Goal: Complete application form

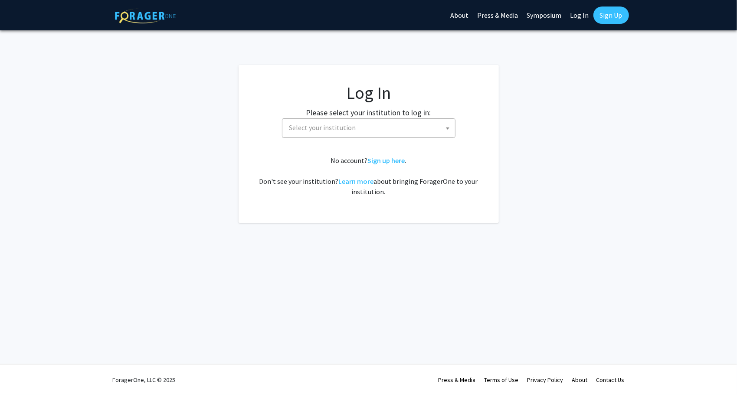
click at [362, 135] on span "Select your institution" at bounding box center [370, 128] width 169 height 18
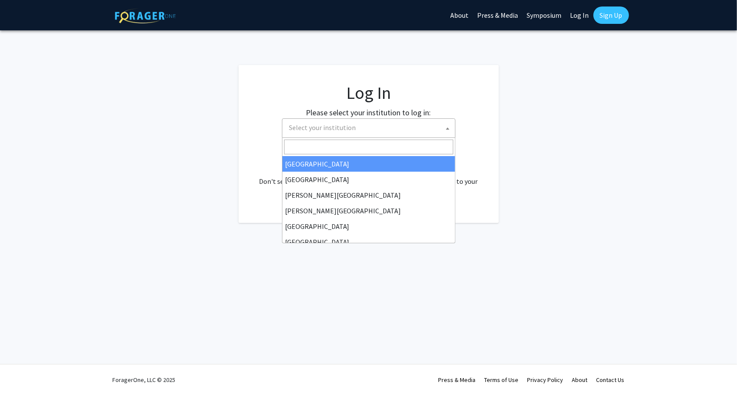
select select "34"
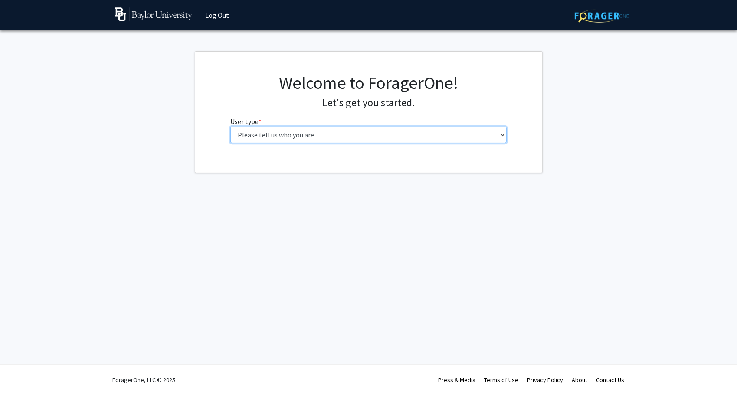
click at [256, 138] on select "Please tell us who you are Undergraduate Student Master's Student Doctoral Cand…" at bounding box center [368, 135] width 276 height 16
select select "1: undergrad"
click at [230, 127] on select "Please tell us who you are Undergraduate Student Master's Student Doctoral Cand…" at bounding box center [368, 135] width 276 height 16
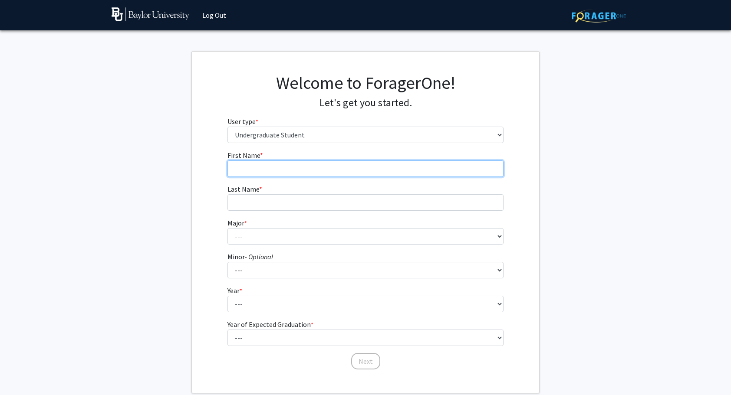
click at [271, 169] on input "First Name * required" at bounding box center [365, 169] width 276 height 16
type input "[PERSON_NAME]"
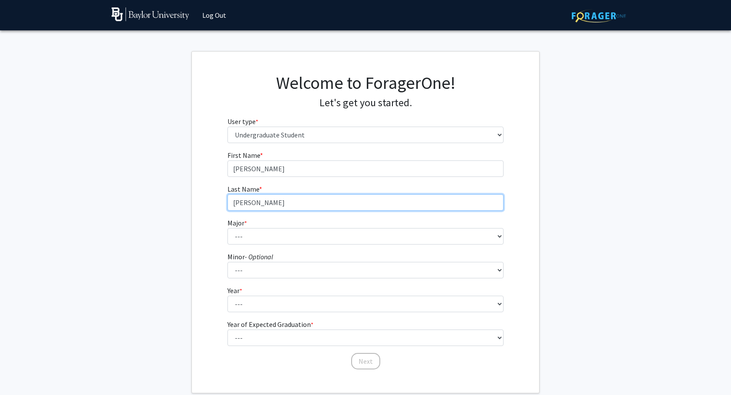
type input "[PERSON_NAME]"
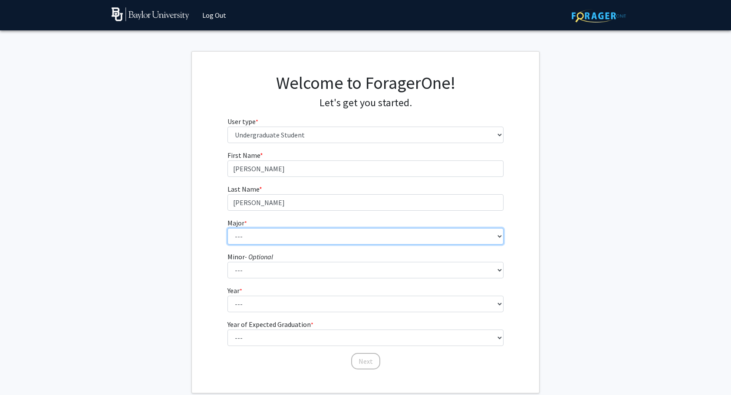
click at [253, 241] on select "--- Accounting American Studies Anthropology Apparel Design & Product Developme…" at bounding box center [365, 236] width 276 height 16
select select "80: 2745"
click at [227, 228] on select "--- Accounting American Studies Anthropology Apparel Design & Product Developme…" at bounding box center [365, 236] width 276 height 16
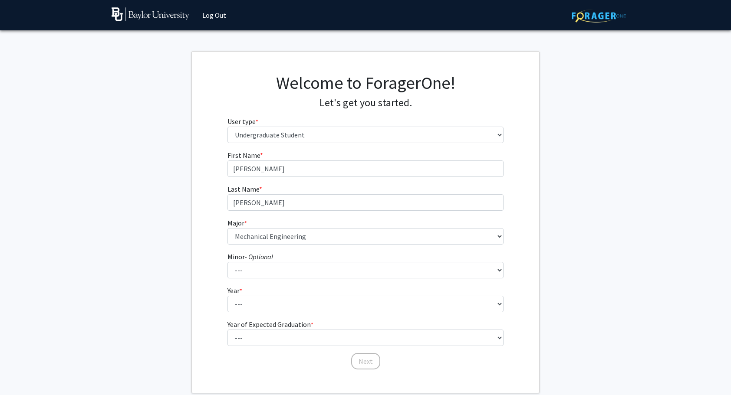
click at [211, 221] on div "First Name * required [PERSON_NAME] Last Name * required [PERSON_NAME] Major * …" at bounding box center [365, 260] width 347 height 220
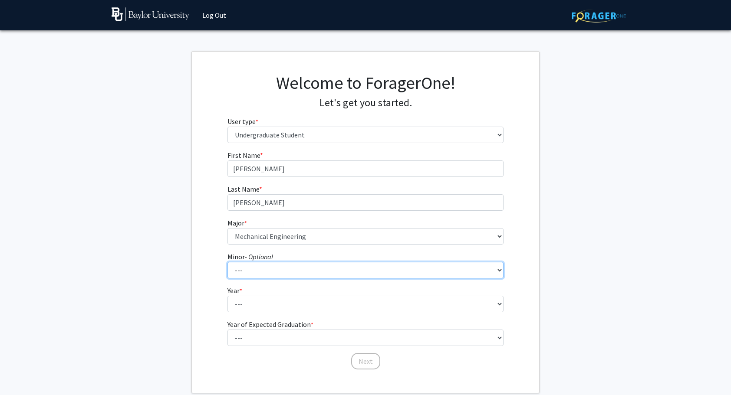
click at [251, 272] on select "--- Advertising American Sign Language American Studies Anthropology Apparel Me…" at bounding box center [365, 270] width 276 height 16
click at [256, 265] on select "--- Advertising American Sign Language American Studies Anthropology Apparel Me…" at bounding box center [365, 270] width 276 height 16
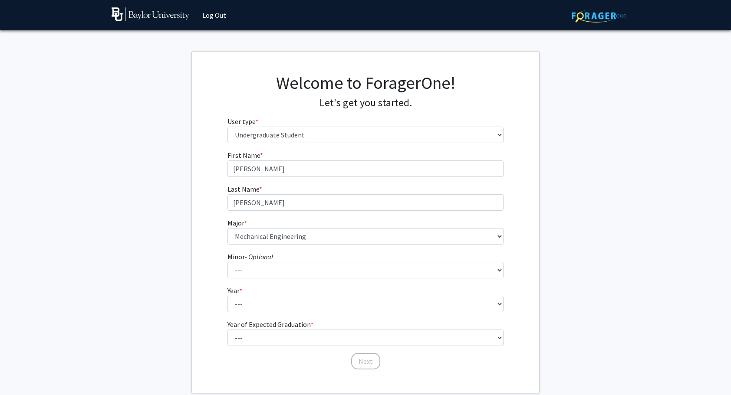
click at [216, 266] on div "First Name * required [PERSON_NAME] Last Name * required [PERSON_NAME] Major * …" at bounding box center [365, 260] width 347 height 220
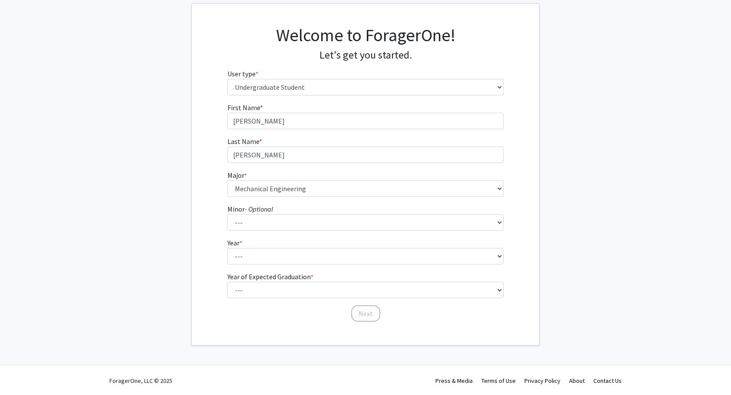
click at [290, 245] on fg-select "Year * required --- First-year Sophomore Junior Senior Postbaccalaureate Certif…" at bounding box center [365, 251] width 276 height 27
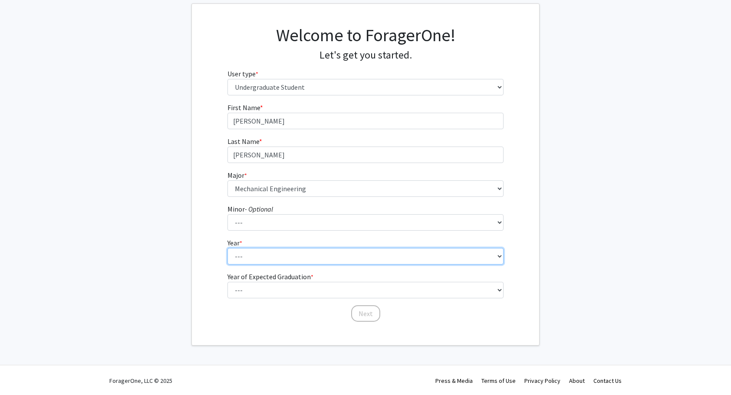
click at [284, 249] on select "--- First-year Sophomore Junior Senior Postbaccalaureate Certificate" at bounding box center [365, 256] width 276 height 16
select select "1: first-year"
click at [227, 248] on select "--- First-year Sophomore Junior Senior Postbaccalaureate Certificate" at bounding box center [365, 256] width 276 height 16
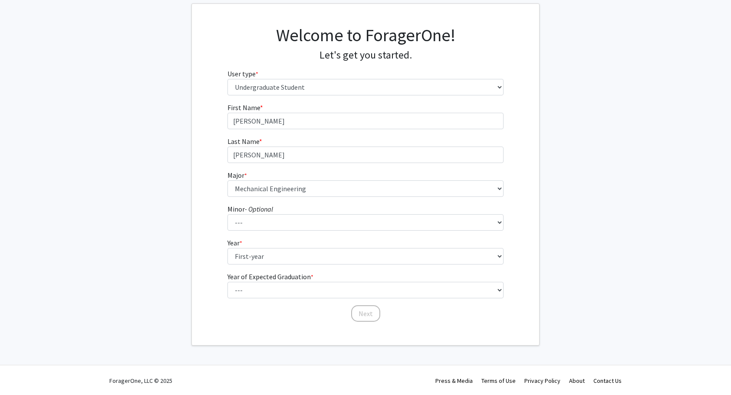
click at [260, 273] on label "Year of Expected Graduation * required" at bounding box center [270, 277] width 86 height 10
click at [260, 265] on select "--- First-year Sophomore Junior Senior Postbaccalaureate Certificate" at bounding box center [365, 256] width 276 height 16
click at [237, 306] on div "Next" at bounding box center [365, 310] width 276 height 9
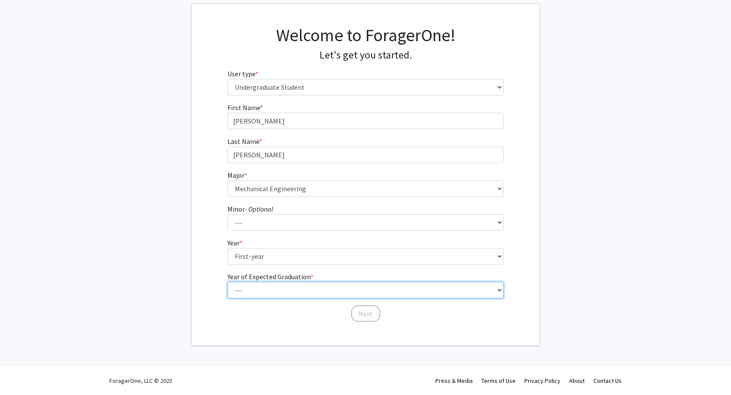
click at [249, 293] on select "--- 2025 2026 2027 2028 2029 2030 2031 2032 2033 2034" at bounding box center [365, 290] width 276 height 16
select select "5: 2029"
click at [227, 282] on select "--- 2025 2026 2027 2028 2029 2030 2031 2032 2033 2034" at bounding box center [365, 290] width 276 height 16
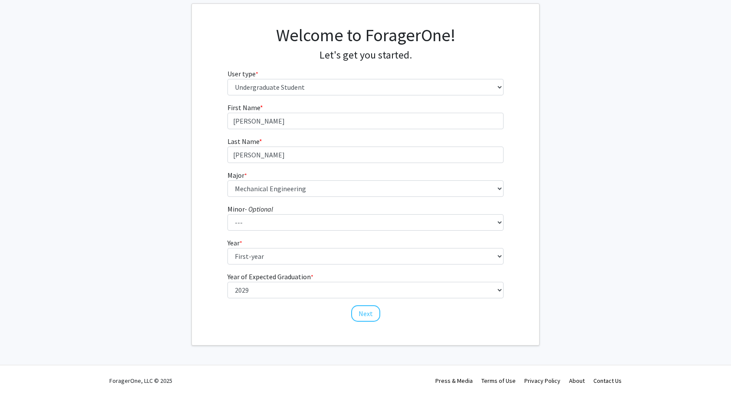
click at [207, 238] on div "First Name * required [PERSON_NAME] Last Name * required [PERSON_NAME] Major * …" at bounding box center [365, 212] width 347 height 220
click at [363, 317] on button "Next" at bounding box center [365, 314] width 29 height 16
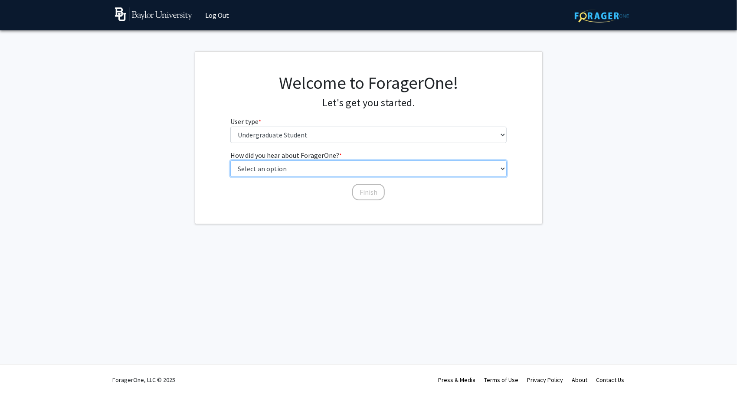
click at [297, 170] on select "Select an option Peer/student recommendation Faculty/staff recommendation Unive…" at bounding box center [368, 169] width 276 height 16
select select "2: faculty_recommendation"
click at [230, 161] on select "Select an option Peer/student recommendation Faculty/staff recommendation Unive…" at bounding box center [368, 169] width 276 height 16
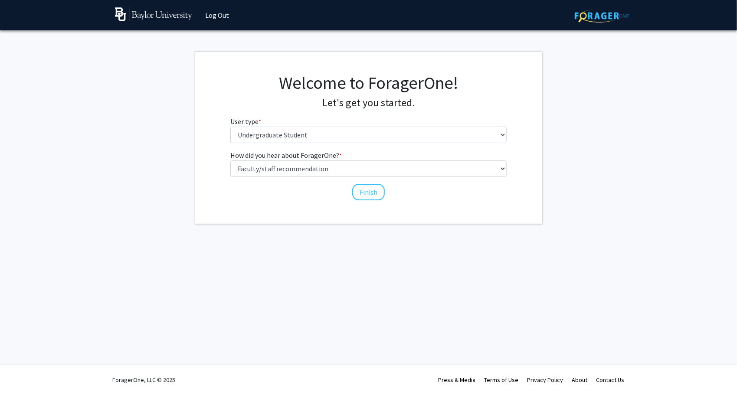
click at [325, 123] on fg-select "User type * required Please tell us who you are Undergraduate Student Master's …" at bounding box center [368, 129] width 276 height 27
click at [366, 193] on button "Finish" at bounding box center [368, 192] width 33 height 16
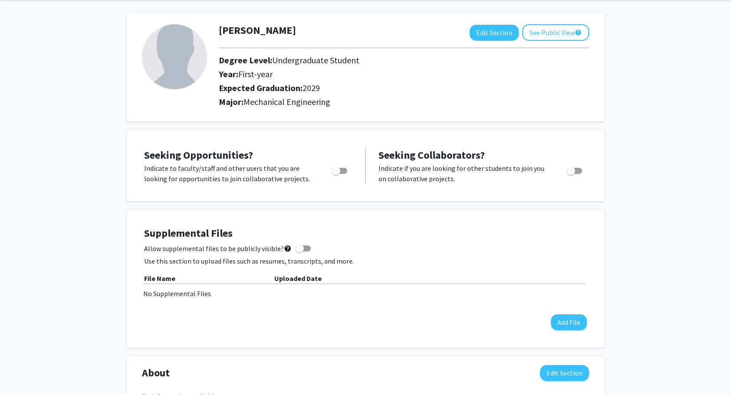
scroll to position [33, 0]
click at [102, 181] on div "[PERSON_NAME] Edit Section See Public View help Degree Level: Undergraduate Stu…" at bounding box center [365, 376] width 731 height 757
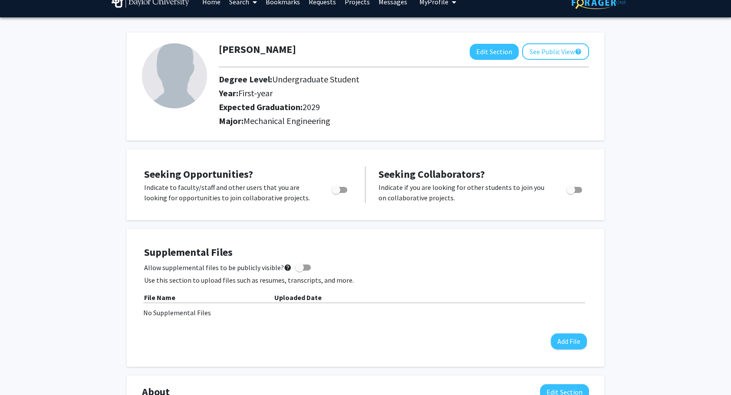
scroll to position [0, 0]
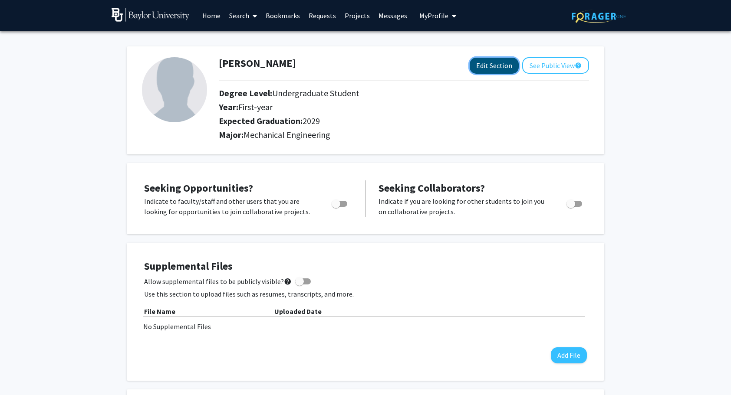
click at [484, 59] on button "Edit Section" at bounding box center [494, 66] width 49 height 16
select select "first-year"
select select "2029"
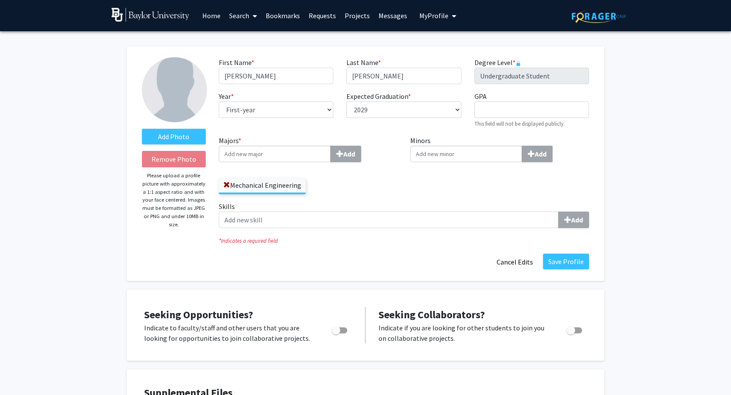
click at [467, 150] on input "Minors Add" at bounding box center [466, 154] width 112 height 16
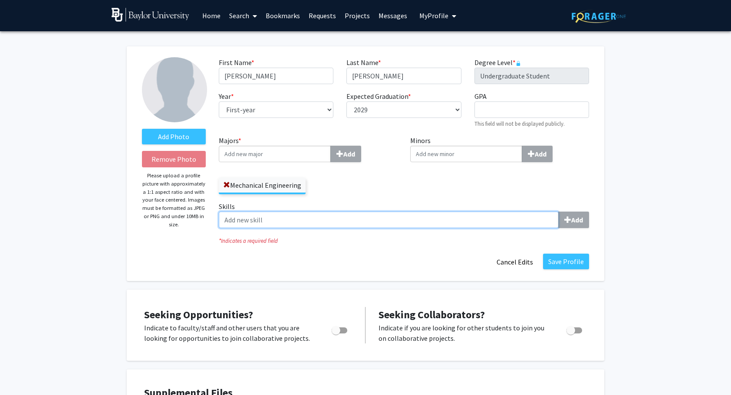
click at [375, 221] on input "Skills Add" at bounding box center [389, 220] width 340 height 16
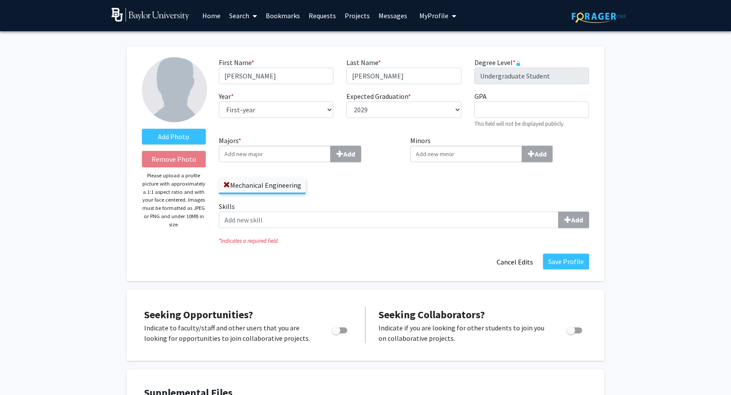
click at [368, 241] on icon "* Indicates a required field" at bounding box center [404, 241] width 370 height 8
click at [422, 158] on input "Minors Add" at bounding box center [466, 154] width 112 height 16
click at [396, 194] on div "Mechanical Engineering" at bounding box center [308, 181] width 179 height 25
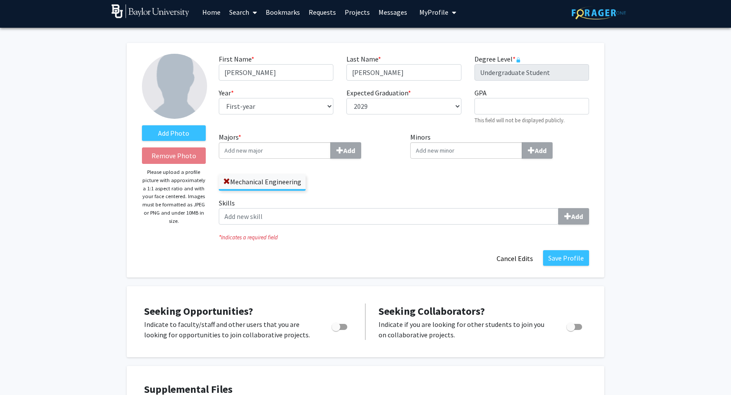
scroll to position [4, 0]
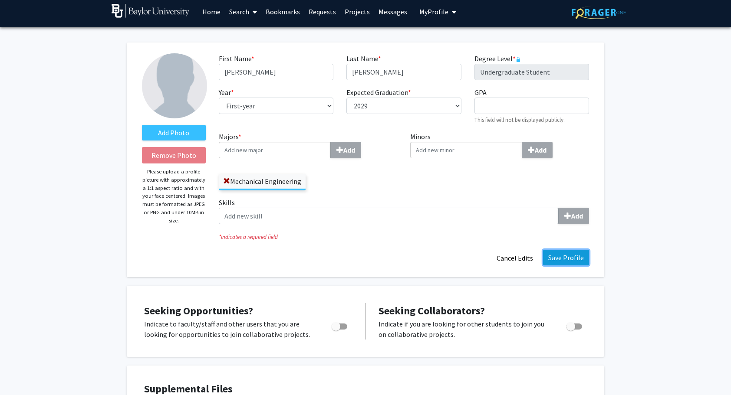
click at [558, 260] on button "Save Profile" at bounding box center [566, 258] width 46 height 16
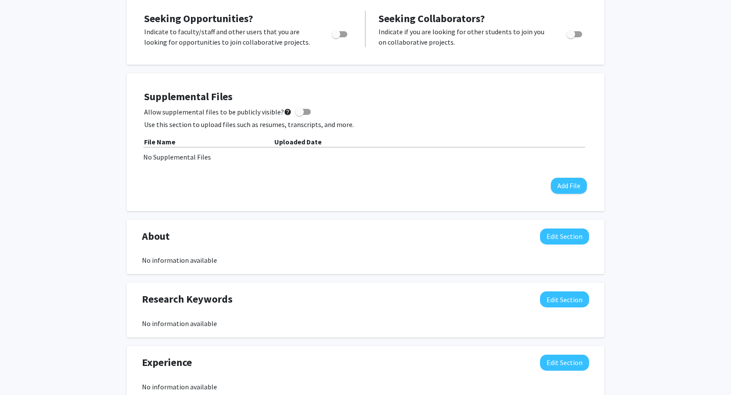
scroll to position [170, 0]
